Goal: Book appointment/travel/reservation

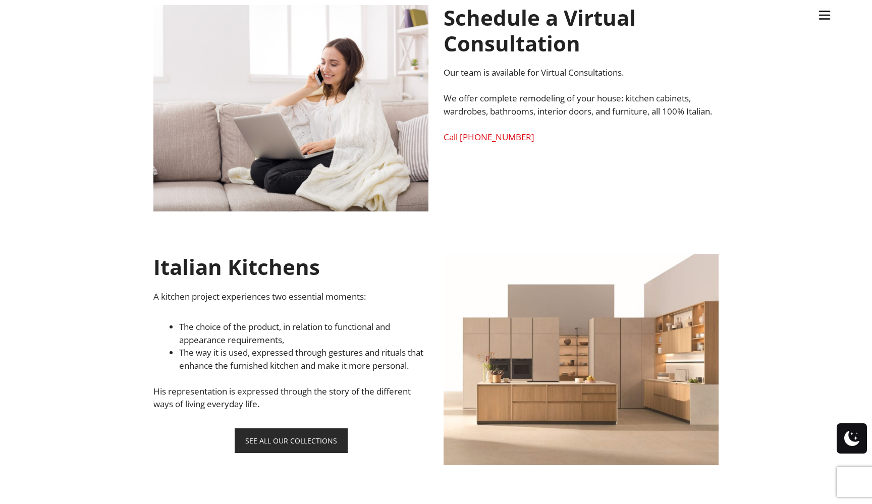
scroll to position [512, 0]
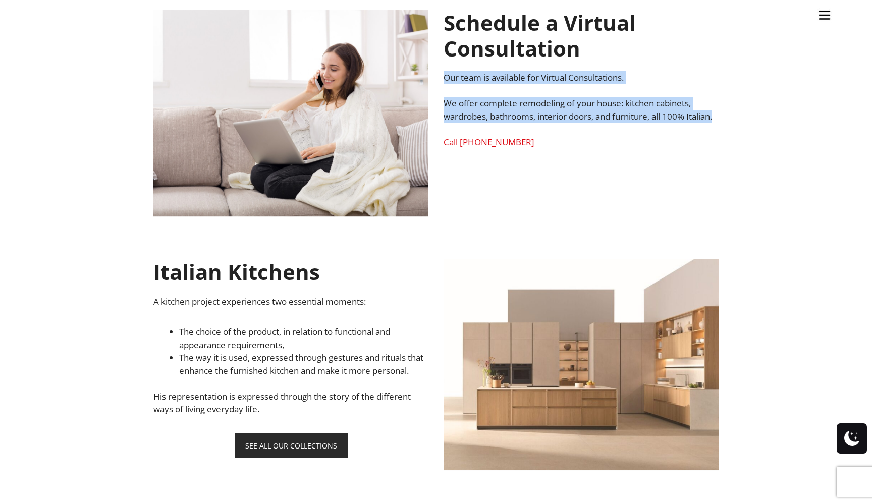
drag, startPoint x: 477, startPoint y: 127, endPoint x: 444, endPoint y: 82, distance: 55.7
click at [444, 81] on div "Schedule a Virtual Consultation Our team is available for Virtual Consultations…" at bounding box center [580, 79] width 275 height 138
click at [473, 123] on p "We offer complete remodeling of your house: kitchen cabinets, wardrobes, bathro…" at bounding box center [580, 110] width 275 height 26
drag, startPoint x: 472, startPoint y: 128, endPoint x: 441, endPoint y: 79, distance: 57.6
click at [441, 79] on div "Schedule a Virtual Consultation Our team is available for Virtual Consultations…" at bounding box center [581, 88] width 290 height 156
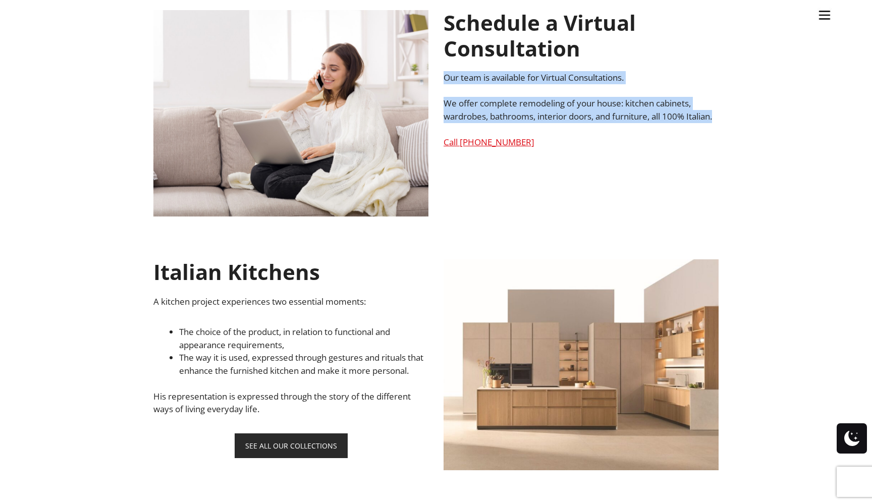
click at [475, 123] on p "We offer complete remodeling of your house: kitchen cabinets, wardrobes, bathro…" at bounding box center [580, 110] width 275 height 26
drag, startPoint x: 475, startPoint y: 129, endPoint x: 444, endPoint y: 79, distance: 58.9
click at [444, 79] on div "Schedule a Virtual Consultation Our team is available for Virtual Consultations…" at bounding box center [580, 79] width 275 height 138
click at [479, 123] on p "We offer complete remodeling of your house: kitchen cabinets, wardrobes, bathro…" at bounding box center [580, 110] width 275 height 26
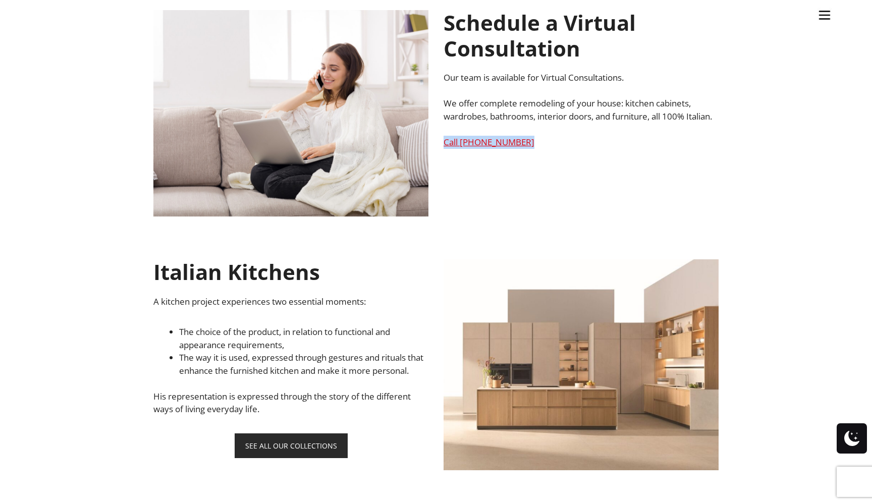
drag, startPoint x: 531, startPoint y: 157, endPoint x: 442, endPoint y: 159, distance: 88.3
click at [442, 159] on div "Schedule a Virtual Consultation Our team is available for Virtual Consultations…" at bounding box center [581, 88] width 290 height 156
click at [571, 135] on div "Schedule a Virtual Consultation Our team is available for Virtual Consultations…" at bounding box center [580, 79] width 275 height 138
click at [71, 341] on ul "Kitchens Projects Other Products Bathrooms Closets Italian Doors About Blog Con…" at bounding box center [436, 252] width 872 height 504
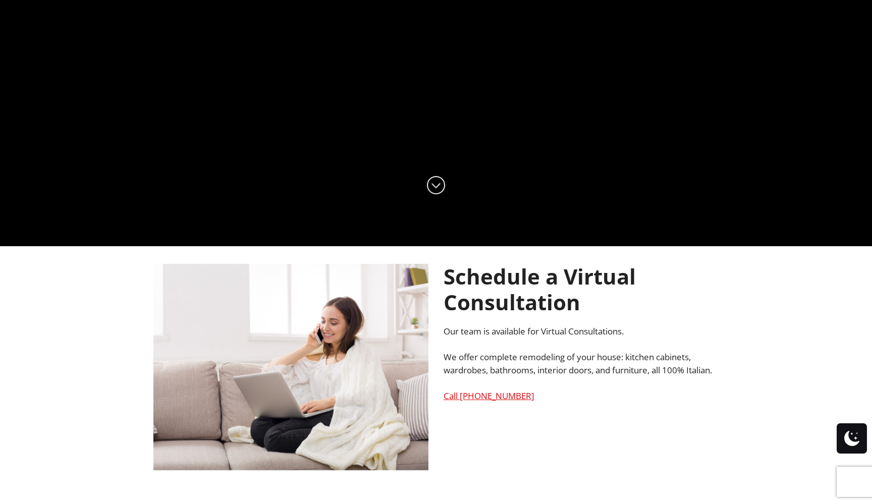
scroll to position [65, 0]
